Goal: Task Accomplishment & Management: Manage account settings

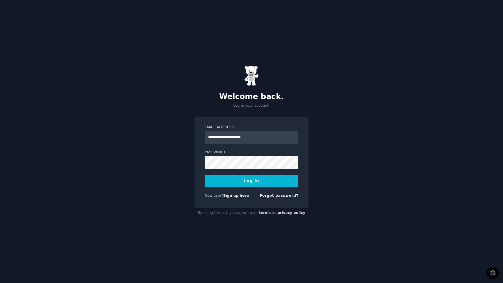
type input "**********"
click at [252, 181] on button "Log In" at bounding box center [252, 181] width 94 height 12
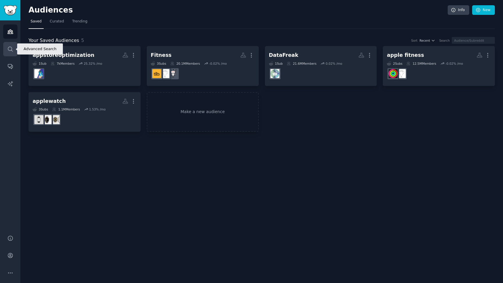
click at [13, 50] on link "Search" at bounding box center [10, 49] width 14 height 14
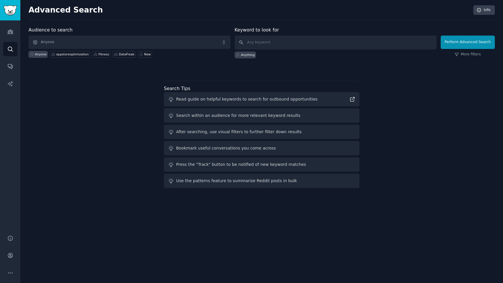
click at [107, 46] on span "Anyone" at bounding box center [130, 42] width 202 height 13
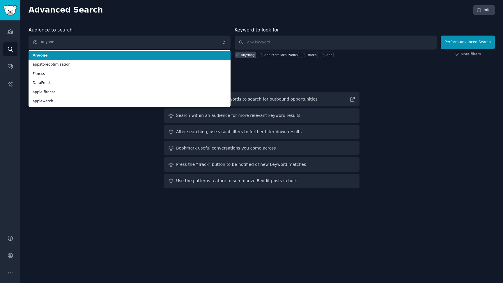
click at [95, 44] on span "Anyone" at bounding box center [130, 42] width 202 height 13
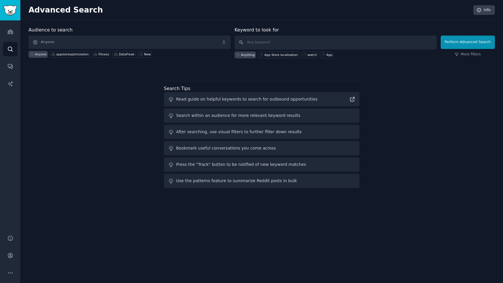
click at [91, 44] on span "Anyone" at bounding box center [130, 42] width 202 height 13
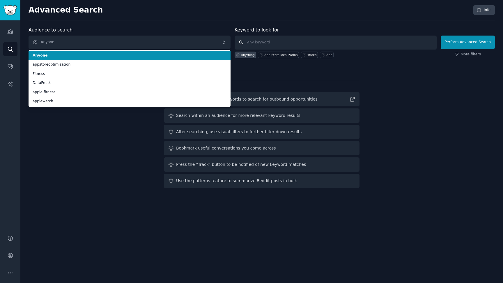
click at [248, 38] on input "text" at bounding box center [336, 43] width 202 height 14
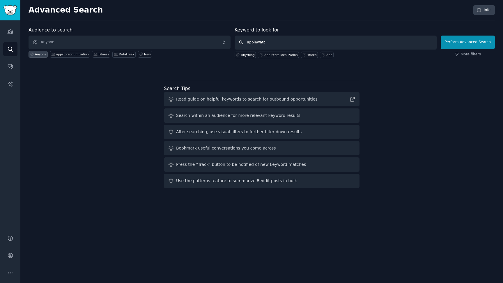
type input "applewatch"
click at [469, 42] on button "Perform Advanced Search" at bounding box center [468, 42] width 54 height 13
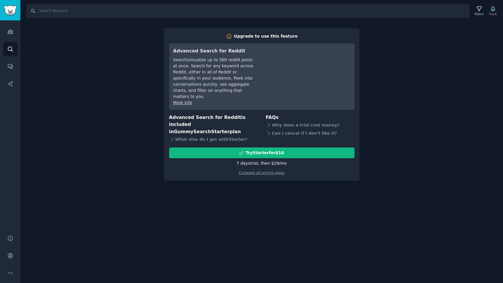
click at [437, 50] on div "Search Filters Track Upgrade to use this feature Advanced Search for Reddit Sea…" at bounding box center [261, 141] width 483 height 283
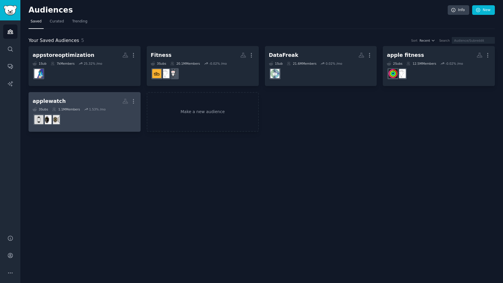
click at [77, 100] on h2 "applewatch More" at bounding box center [85, 101] width 104 height 10
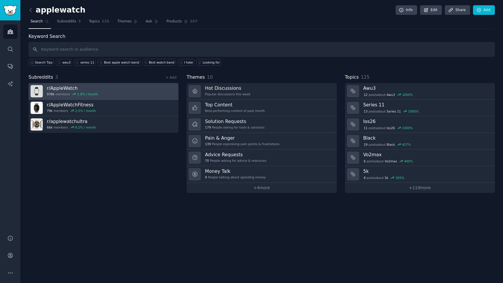
click at [69, 86] on h3 "r/ AppleWatch" at bounding box center [72, 88] width 51 height 6
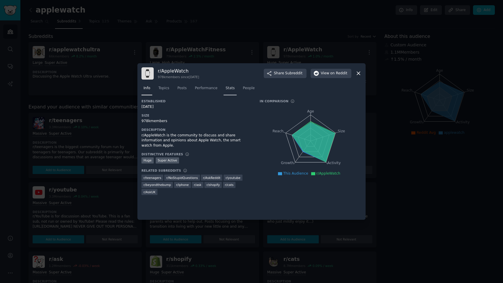
click at [230, 87] on span "Stats" at bounding box center [230, 88] width 9 height 5
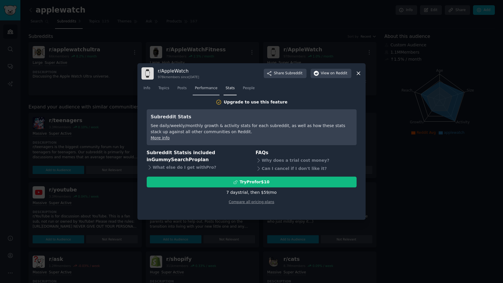
click at [204, 86] on span "Performance" at bounding box center [206, 88] width 23 height 5
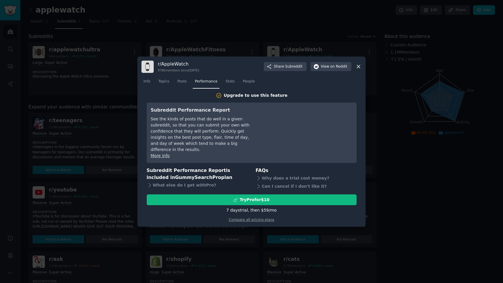
click at [363, 71] on div "r/ AppleWatch 978k members since [DATE] Share Subreddit View on Reddit Info Top…" at bounding box center [251, 142] width 228 height 170
click at [361, 70] on icon at bounding box center [359, 67] width 6 height 6
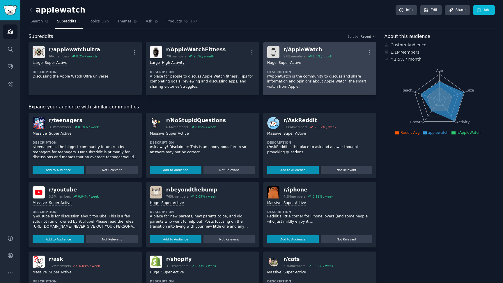
click at [359, 71] on dt "Description" at bounding box center [319, 72] width 105 height 4
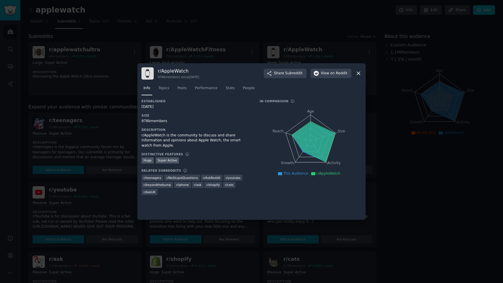
click at [359, 73] on icon at bounding box center [359, 73] width 6 height 6
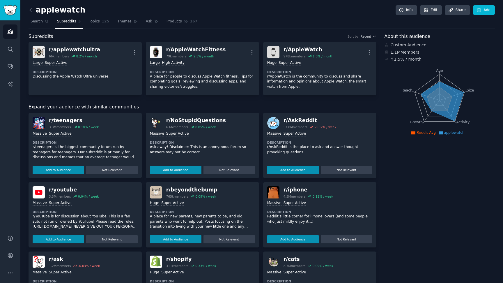
click at [9, 11] on img "Sidebar" at bounding box center [9, 10] width 13 height 10
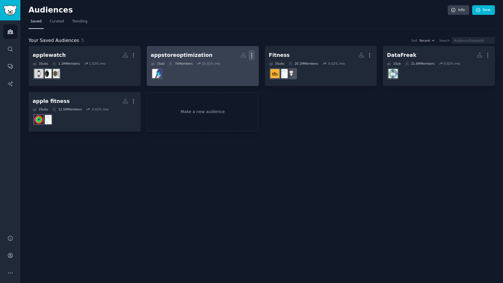
click at [252, 55] on icon "button" at bounding box center [251, 55] width 1 height 4
click at [234, 67] on p "Delete" at bounding box center [235, 67] width 13 height 6
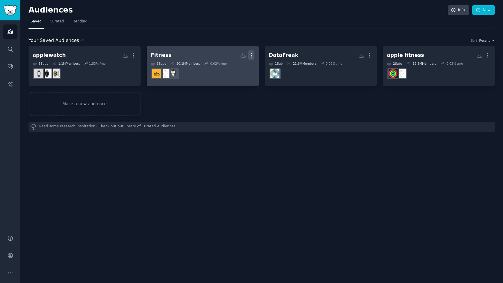
click at [253, 54] on icon "button" at bounding box center [251, 55] width 6 height 6
click at [240, 69] on p "Delete" at bounding box center [235, 67] width 13 height 6
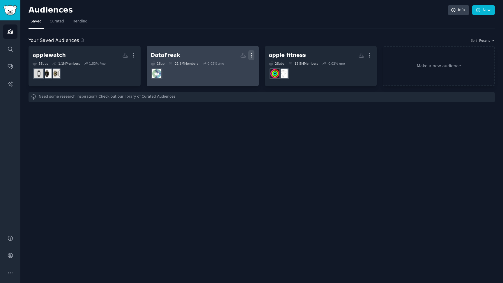
click at [249, 54] on icon "button" at bounding box center [251, 55] width 6 height 6
click at [238, 66] on p "Delete" at bounding box center [235, 67] width 13 height 6
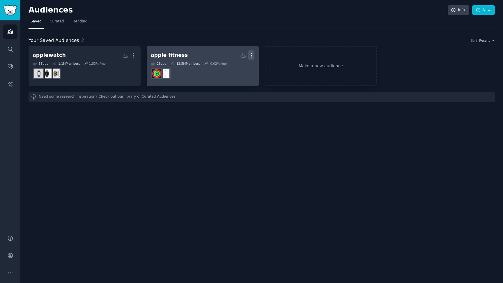
click at [251, 56] on icon "button" at bounding box center [251, 55] width 6 height 6
click at [234, 66] on p "Delete" at bounding box center [235, 67] width 13 height 6
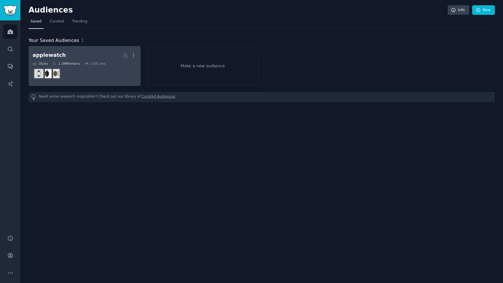
click at [107, 54] on h2 "applewatch Custom Audience More" at bounding box center [85, 55] width 104 height 10
click at [136, 51] on button "More" at bounding box center [133, 55] width 6 height 10
click at [118, 69] on p "Delete" at bounding box center [117, 67] width 13 height 6
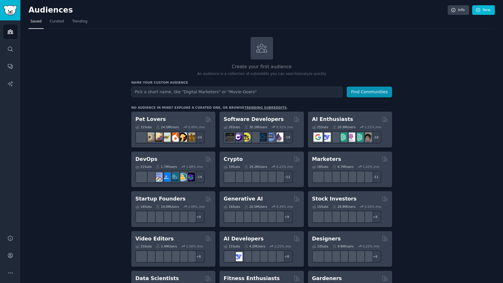
type input "q"
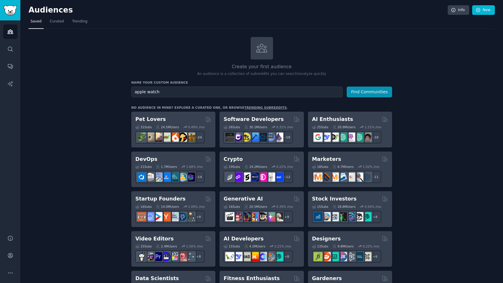
type input "apple watch"
click at [370, 91] on button "Find Communities" at bounding box center [369, 92] width 45 height 11
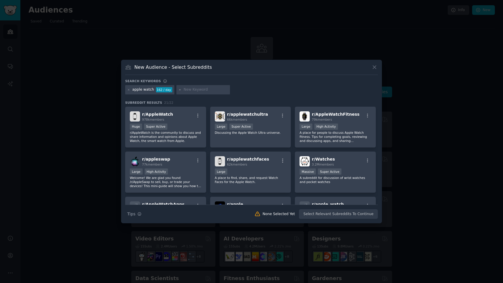
click at [375, 66] on icon at bounding box center [375, 67] width 6 height 6
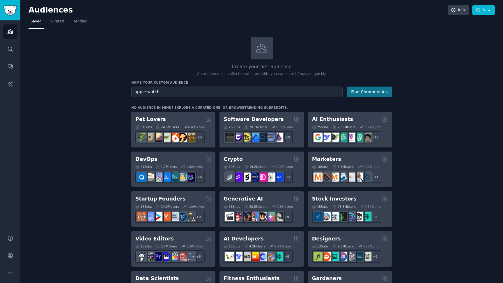
click at [383, 91] on button "Find Communities" at bounding box center [369, 92] width 45 height 11
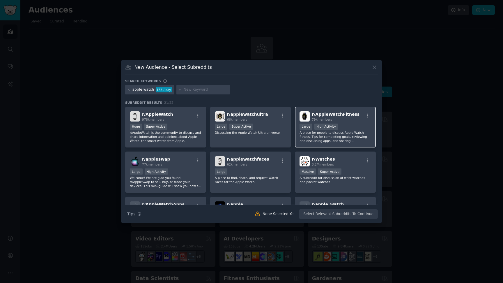
click at [336, 113] on span "r/ AppleWatchFitness" at bounding box center [336, 114] width 48 height 5
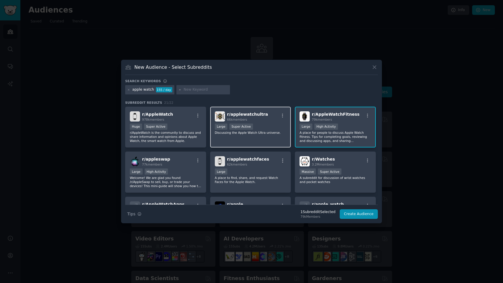
click at [268, 116] on div "r/ applewatchultra 66k members" at bounding box center [251, 116] width 72 height 10
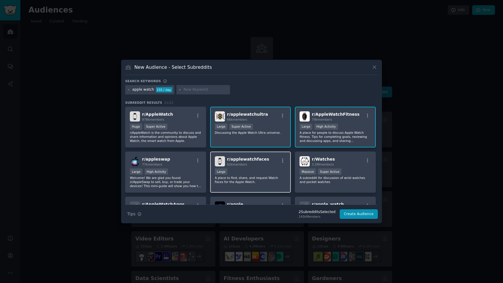
click at [267, 161] on div "r/ applewatchfaces 62k members" at bounding box center [251, 161] width 72 height 10
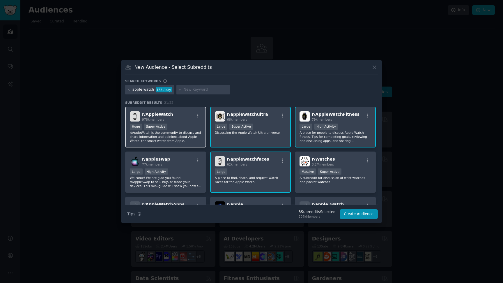
click at [182, 128] on div "Huge Super Active" at bounding box center [166, 127] width 72 height 7
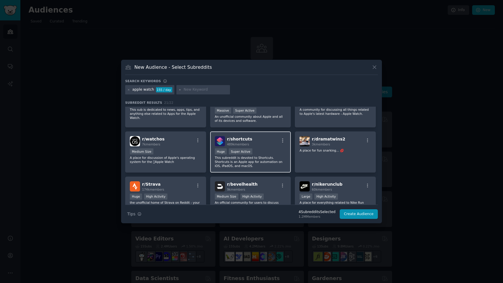
scroll to position [156, 0]
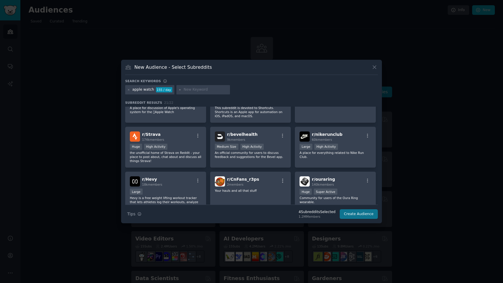
click at [366, 213] on button "Create Audience" at bounding box center [359, 214] width 38 height 10
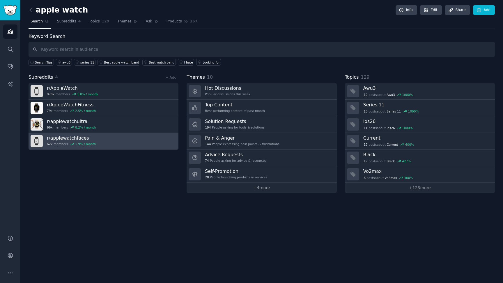
click at [83, 137] on h3 "r/ applewatchfaces" at bounding box center [71, 138] width 49 height 6
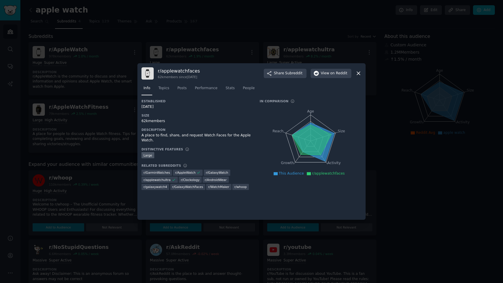
click at [360, 75] on icon at bounding box center [359, 73] width 6 height 6
